Goal: Information Seeking & Learning: Learn about a topic

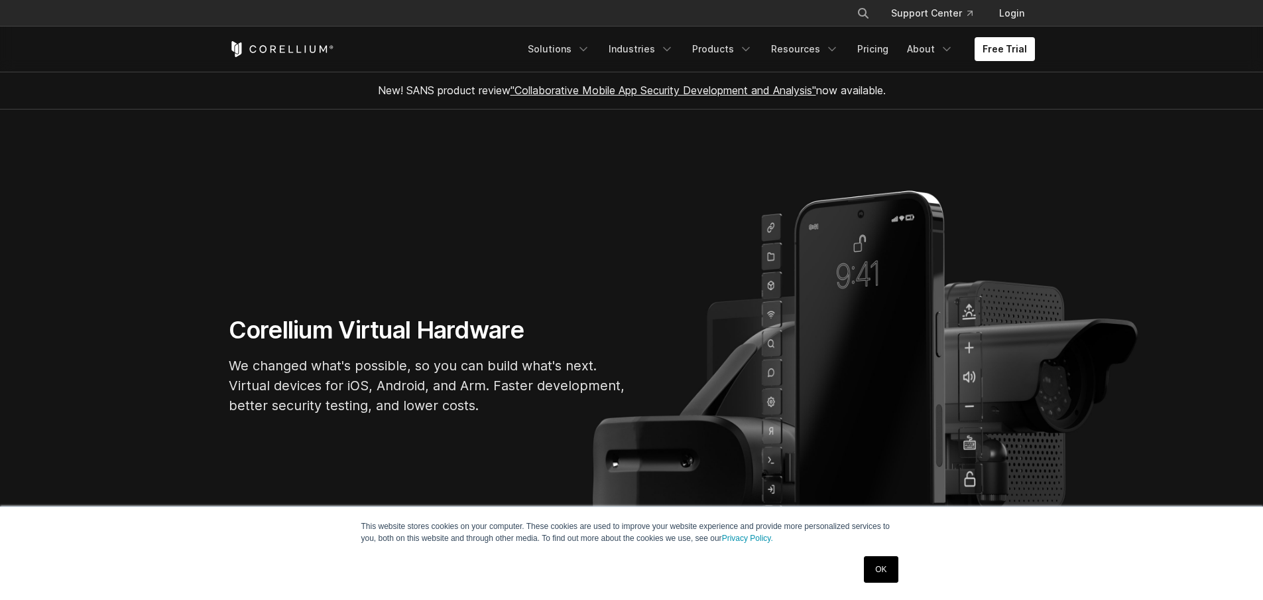
click at [877, 570] on link "OK" at bounding box center [881, 569] width 34 height 27
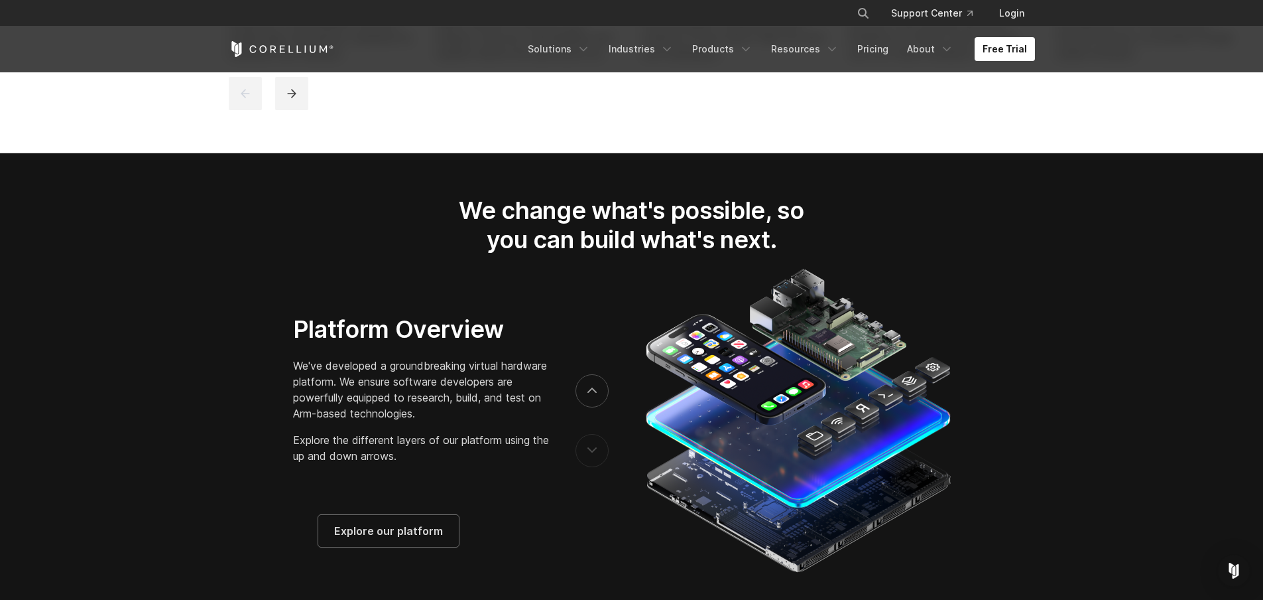
scroll to position [1990, 0]
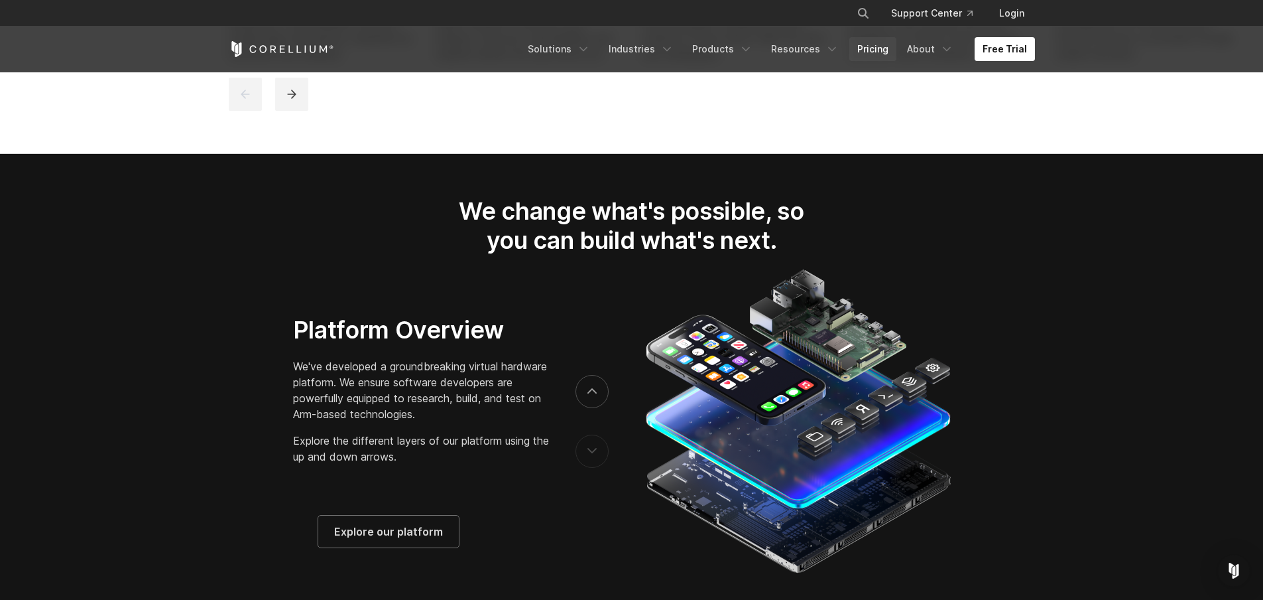
click at [883, 50] on link "Pricing" at bounding box center [873, 49] width 47 height 24
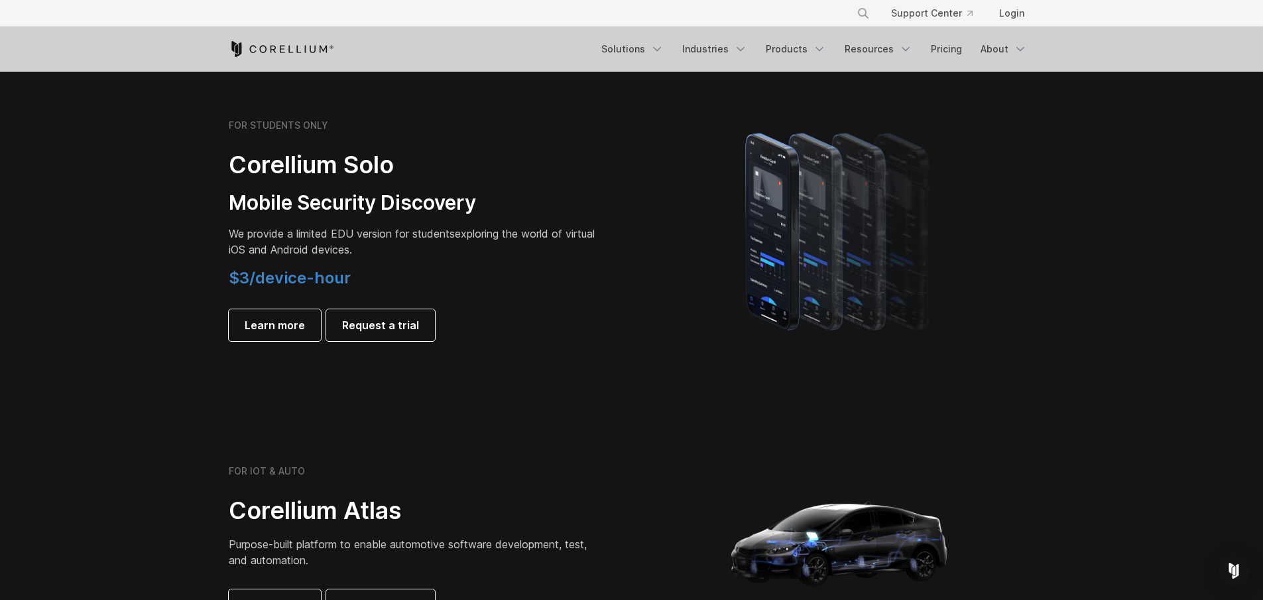
scroll to position [875, 0]
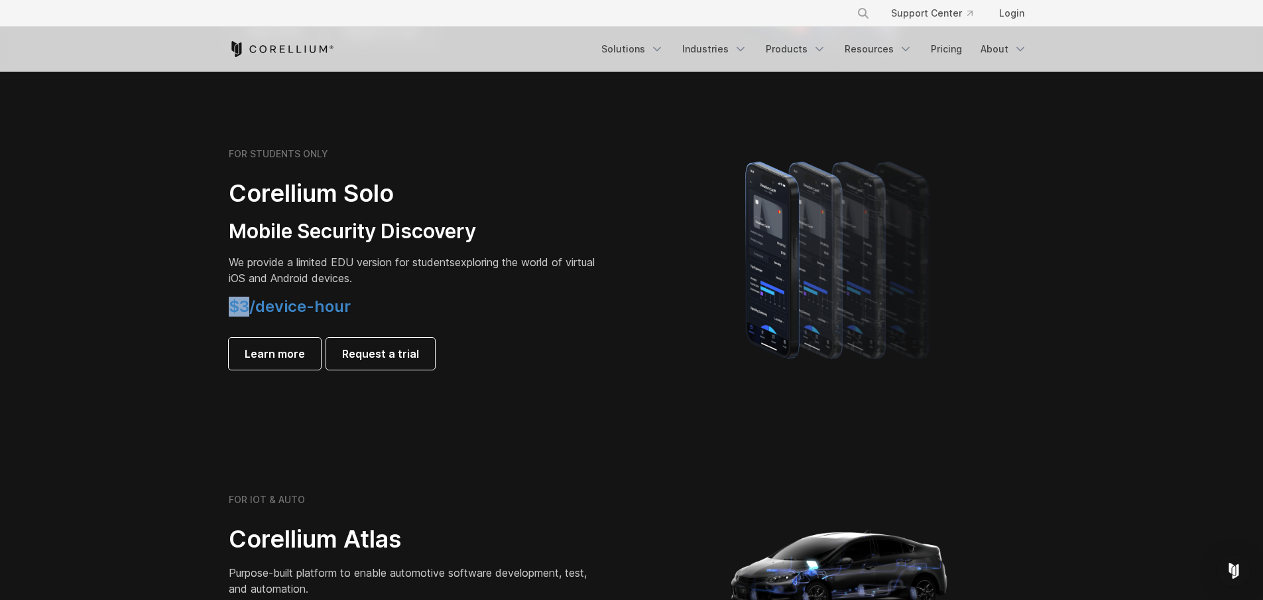
drag, startPoint x: 235, startPoint y: 308, endPoint x: 246, endPoint y: 308, distance: 11.3
click at [246, 308] on div "FOR STUDENTS ONLY Corellium Solo Mobile Security Discovery We provide a limited…" at bounding box center [424, 259] width 417 height 222
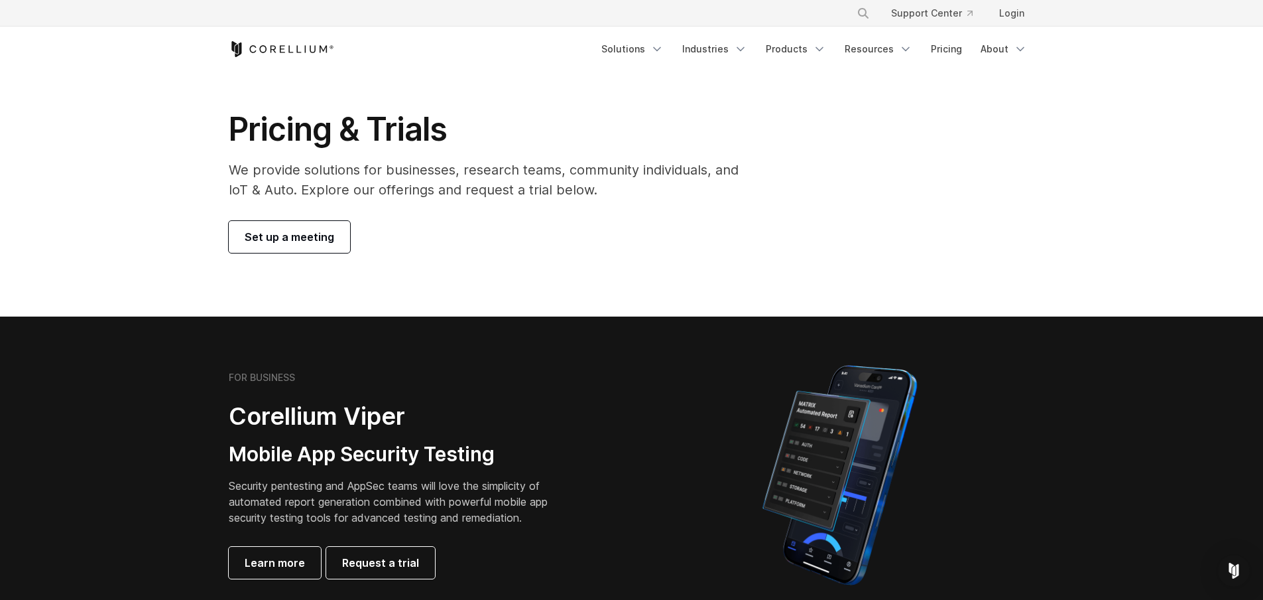
scroll to position [0, 0]
